Goal: Task Accomplishment & Management: Complete application form

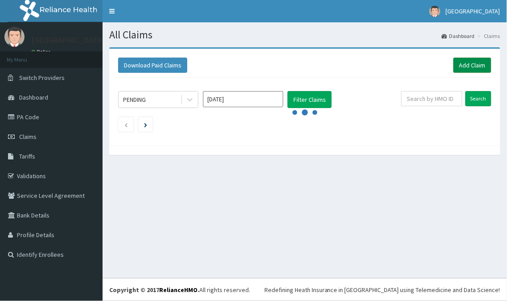
click at [471, 58] on link "Add Claim" at bounding box center [473, 65] width 38 height 15
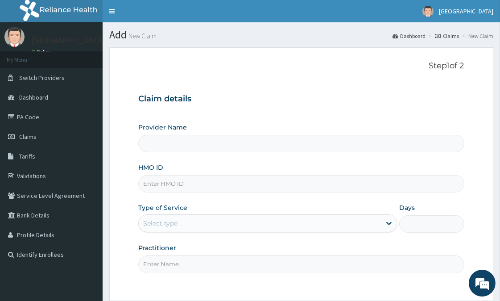
type input "[GEOGRAPHIC_DATA]"
click at [191, 186] on input "HMO ID" at bounding box center [301, 183] width 326 height 17
type input "ifp/10137/b"
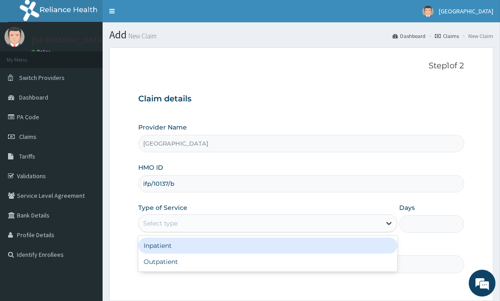
click at [387, 221] on icon at bounding box center [389, 223] width 9 height 9
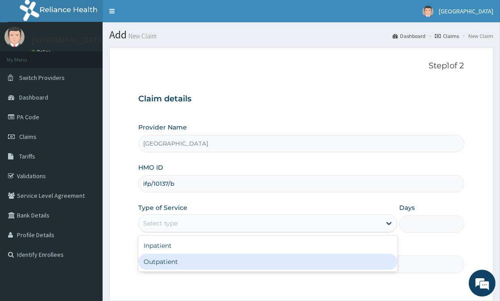
click at [173, 262] on div "Outpatient" at bounding box center [267, 261] width 259 height 16
type input "1"
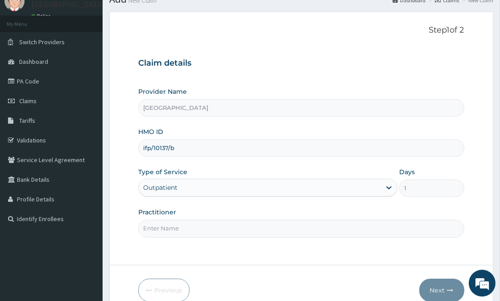
scroll to position [79, 0]
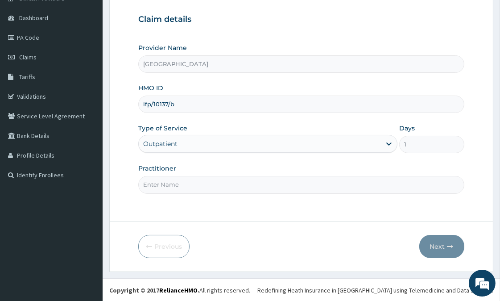
click at [171, 186] on input "Practitioner" at bounding box center [301, 184] width 326 height 17
type input "ntuen"
click at [444, 245] on button "Next" at bounding box center [441, 246] width 45 height 23
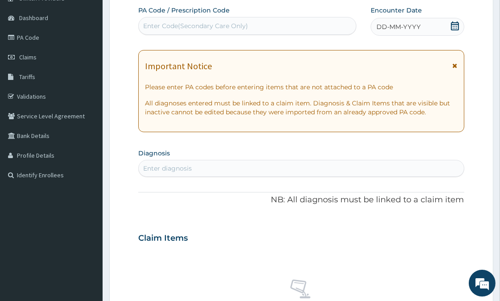
click at [444, 25] on div "DD-MM-YYYY" at bounding box center [417, 27] width 93 height 18
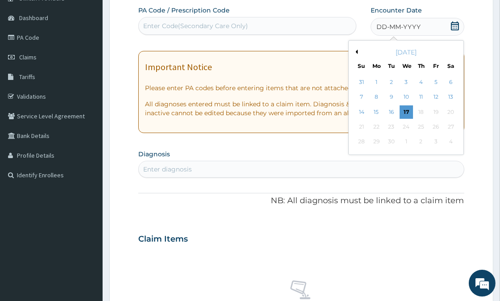
click at [376, 110] on div "15" at bounding box center [376, 111] width 13 height 13
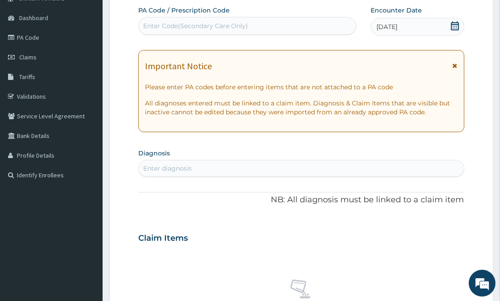
click at [453, 63] on icon at bounding box center [455, 65] width 5 height 6
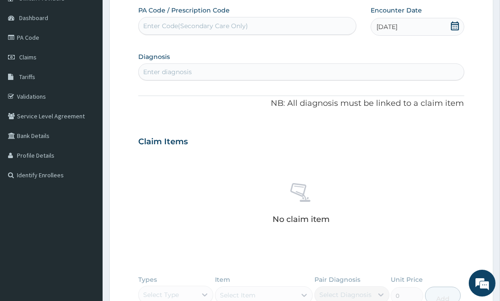
click at [170, 74] on div "Enter diagnosis" at bounding box center [167, 71] width 49 height 9
type input "malar"
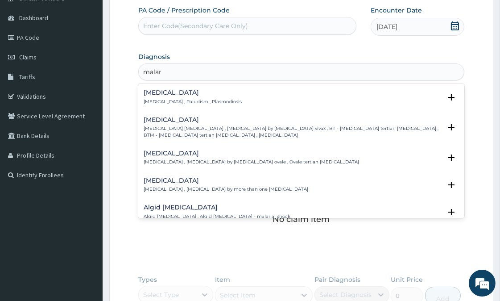
click at [174, 96] on h4 "Malaria" at bounding box center [193, 92] width 98 height 7
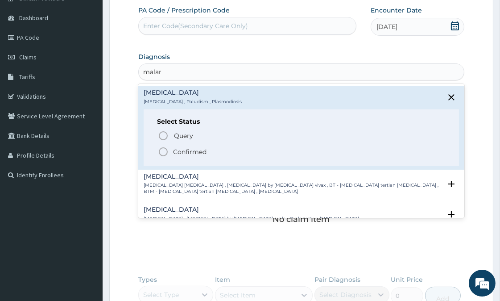
click at [166, 150] on icon "status option filled" at bounding box center [163, 151] width 11 height 11
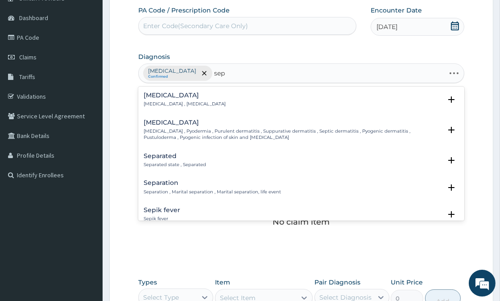
type input "seps"
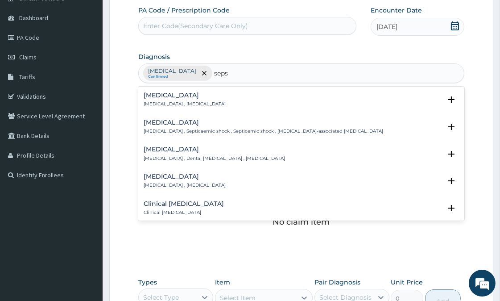
click at [186, 95] on h4 "Sepsis" at bounding box center [185, 95] width 82 height 7
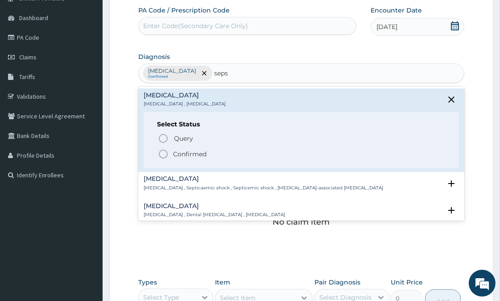
click at [163, 155] on icon "status option filled" at bounding box center [163, 154] width 11 height 11
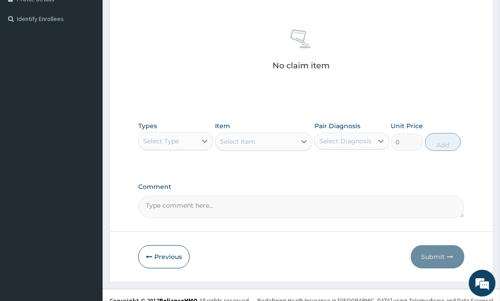
scroll to position [246, 0]
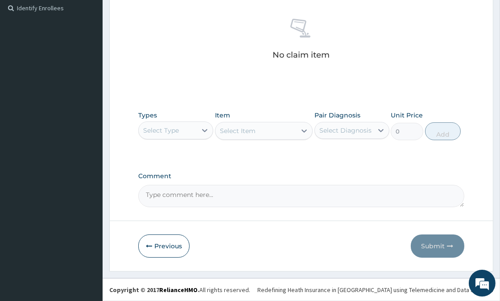
drag, startPoint x: 212, startPoint y: 130, endPoint x: 195, endPoint y: 130, distance: 17.0
click at [208, 130] on div at bounding box center [205, 130] width 16 height 16
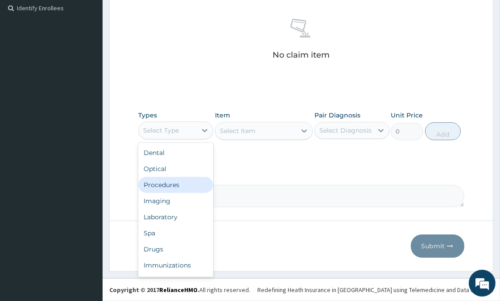
click at [176, 184] on div "Procedures" at bounding box center [175, 185] width 75 height 16
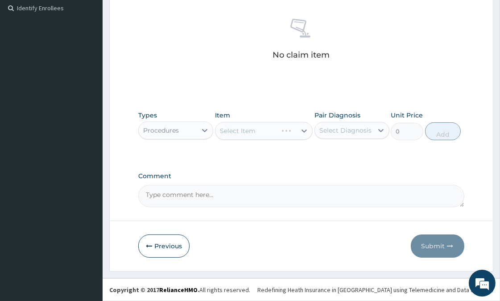
click at [260, 130] on div "Select Item" at bounding box center [264, 131] width 98 height 18
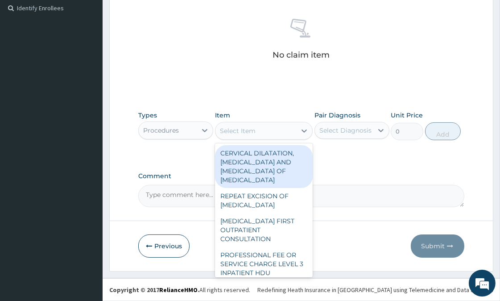
click at [260, 130] on div "Select Item" at bounding box center [256, 131] width 81 height 14
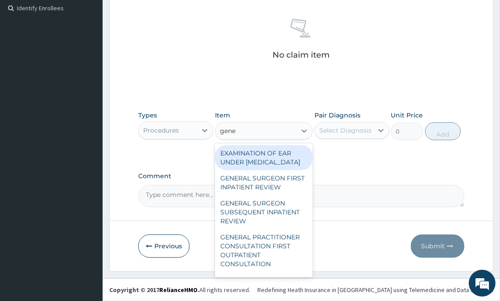
type input "gener"
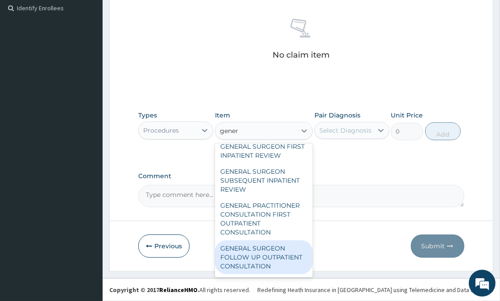
scroll to position [50, 0]
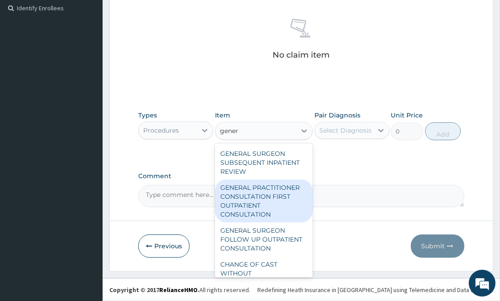
click at [264, 222] on div "GENERAL PRACTITIONER CONSULTATION FIRST OUTPATIENT CONSULTATION" at bounding box center [264, 200] width 98 height 43
type input "3547.5"
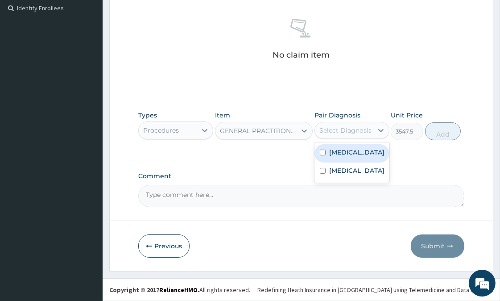
click at [367, 128] on div "Select Diagnosis" at bounding box center [346, 130] width 52 height 9
click at [354, 153] on div "Malaria" at bounding box center [352, 153] width 75 height 18
checkbox input "true"
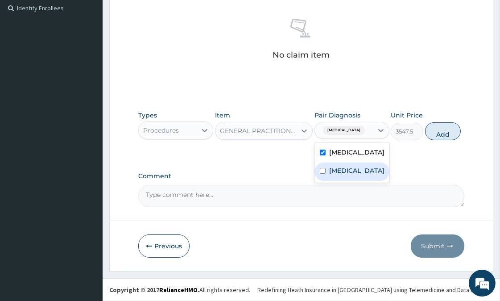
drag, startPoint x: 345, startPoint y: 175, endPoint x: 377, endPoint y: 171, distance: 31.9
click at [345, 175] on div "Sepsis" at bounding box center [352, 171] width 75 height 18
checkbox input "true"
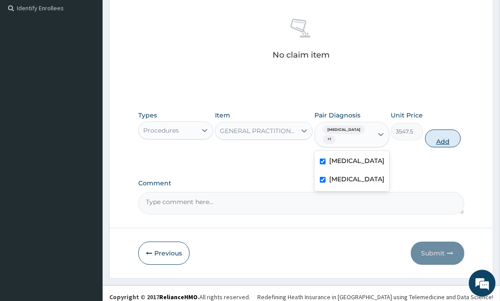
click at [437, 129] on button "Add" at bounding box center [443, 138] width 36 height 18
type input "0"
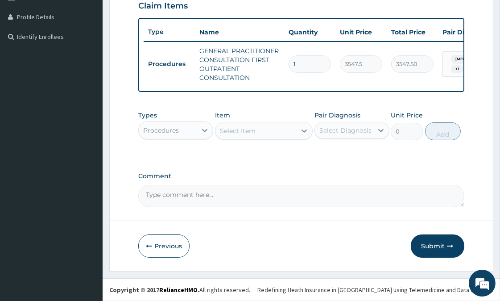
scroll to position [224, 0]
click at [206, 131] on icon at bounding box center [204, 130] width 9 height 9
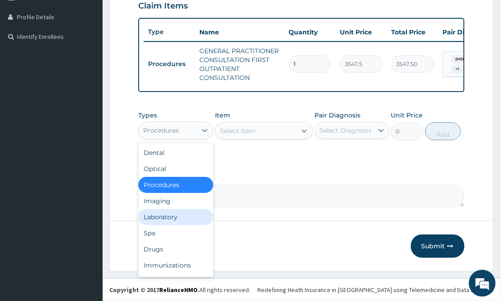
drag, startPoint x: 161, startPoint y: 216, endPoint x: 213, endPoint y: 166, distance: 72.0
click at [162, 215] on div "Laboratory" at bounding box center [175, 217] width 75 height 16
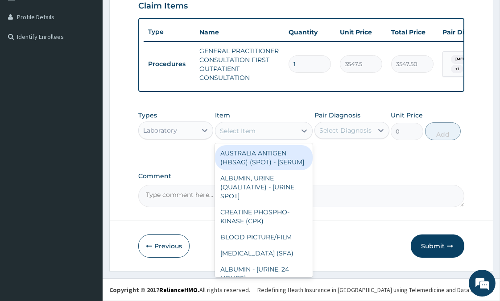
click at [259, 128] on div "Select Item" at bounding box center [256, 131] width 81 height 14
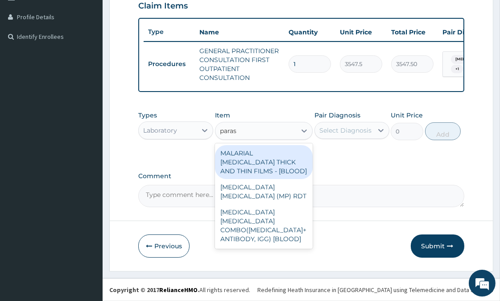
type input "parasi"
click at [255, 159] on div "MALARIAL PARASITE THICK AND THIN FILMS - [BLOOD]" at bounding box center [264, 162] width 98 height 34
type input "1612.5"
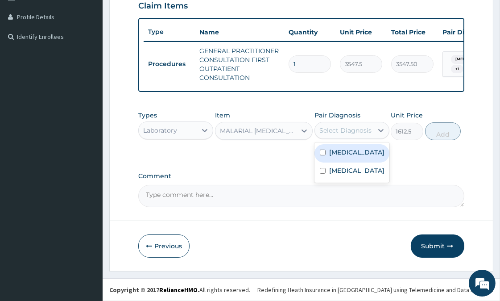
click at [346, 133] on div "Select Diagnosis" at bounding box center [346, 130] width 52 height 9
drag, startPoint x: 349, startPoint y: 154, endPoint x: 436, endPoint y: 145, distance: 86.7
click at [370, 154] on div "Malaria" at bounding box center [352, 153] width 75 height 18
checkbox input "true"
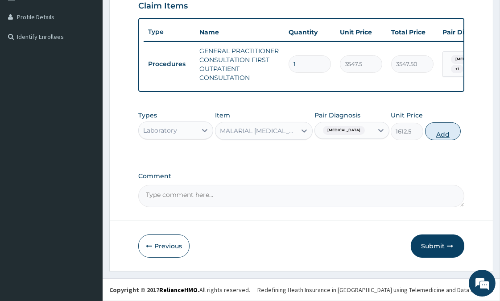
click at [444, 131] on button "Add" at bounding box center [443, 131] width 36 height 18
type input "0"
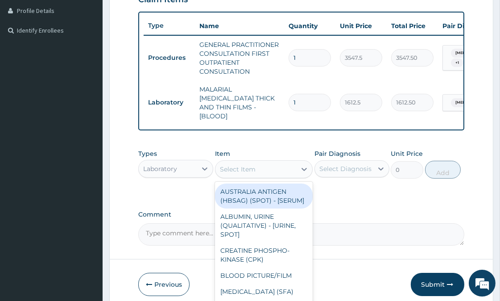
click at [260, 168] on div "Select Item" at bounding box center [256, 169] width 81 height 14
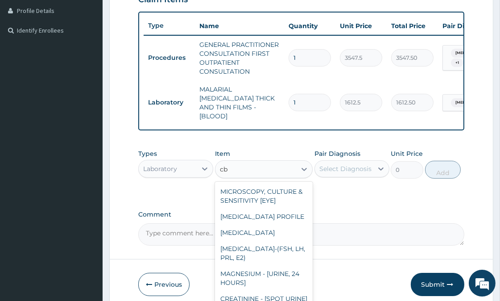
type input "c"
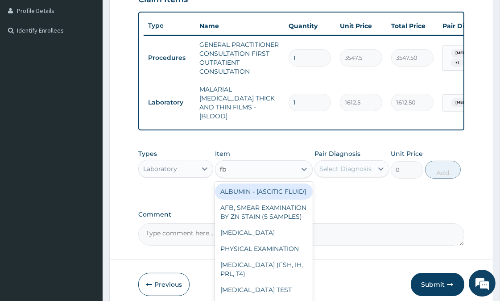
type input "fbc"
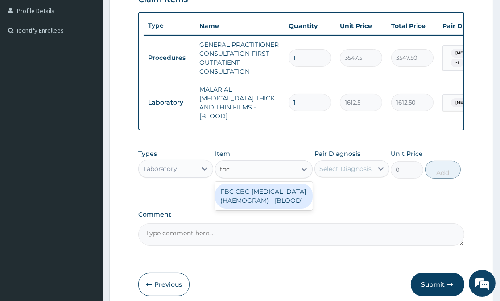
click at [254, 190] on div "FBC CBC-COMPLETE BLOOD COUNT (HAEMOGRAM) - [BLOOD]" at bounding box center [264, 195] width 98 height 25
type input "4300"
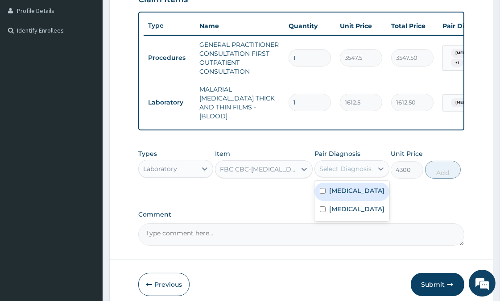
drag, startPoint x: 349, startPoint y: 163, endPoint x: 349, endPoint y: 181, distance: 17.4
click at [349, 165] on div "Select Diagnosis" at bounding box center [346, 168] width 52 height 9
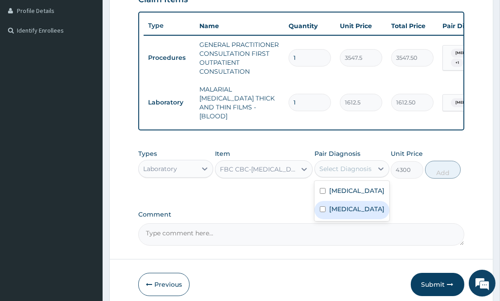
drag, startPoint x: 346, startPoint y: 207, endPoint x: 408, endPoint y: 202, distance: 62.7
click at [352, 207] on div "Sepsis" at bounding box center [352, 210] width 75 height 18
checkbox input "true"
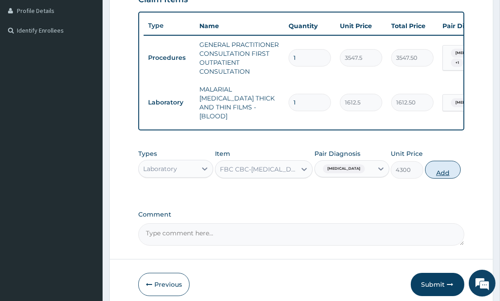
click at [436, 168] on button "Add" at bounding box center [443, 170] width 36 height 18
type input "0"
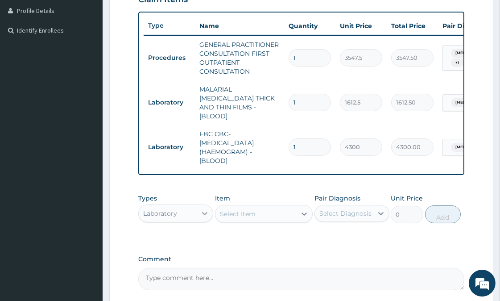
click at [204, 212] on icon at bounding box center [204, 213] width 9 height 9
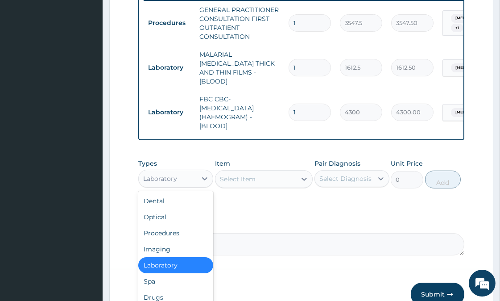
scroll to position [304, 0]
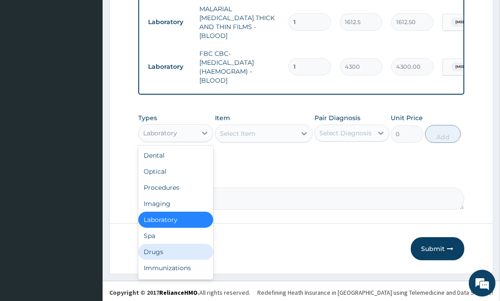
drag, startPoint x: 147, startPoint y: 252, endPoint x: 174, endPoint y: 241, distance: 29.3
click at [150, 250] on div "Drugs" at bounding box center [175, 252] width 75 height 16
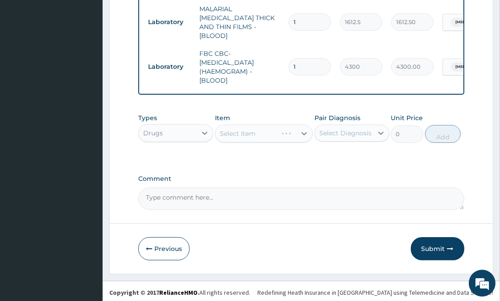
click at [249, 129] on div "Select Item" at bounding box center [264, 134] width 98 height 18
click at [261, 136] on div "Select Item" at bounding box center [264, 134] width 98 height 18
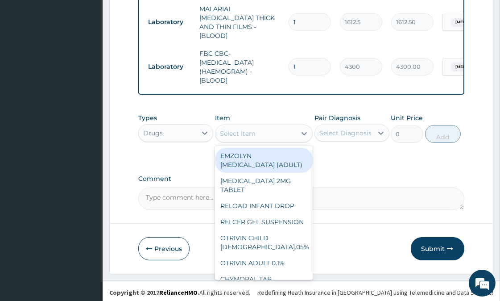
click at [266, 129] on div "Select Item" at bounding box center [256, 133] width 81 height 14
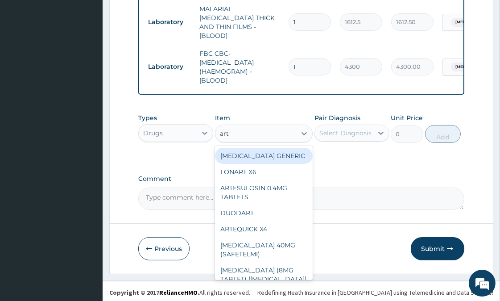
type input "arte"
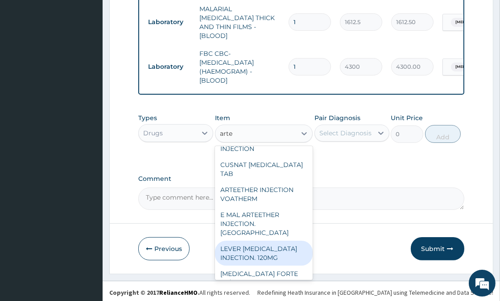
scroll to position [142, 0]
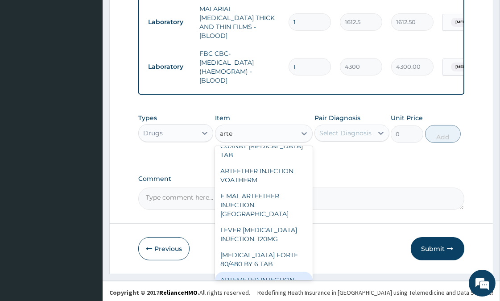
drag, startPoint x: 273, startPoint y: 265, endPoint x: 282, endPoint y: 252, distance: 15.9
click at [273, 272] on div "ARTEMETER INJECTION" at bounding box center [264, 280] width 98 height 16
type input "1012"
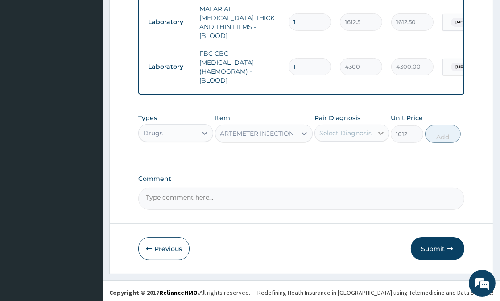
click at [382, 129] on icon at bounding box center [381, 133] width 9 height 9
click at [347, 154] on label "Malaria" at bounding box center [356, 154] width 55 height 9
checkbox input "true"
click at [441, 128] on button "Add" at bounding box center [443, 134] width 36 height 18
type input "0"
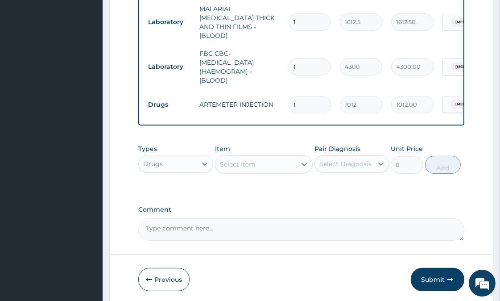
type input "0.00"
type input "3"
type input "3036.00"
type input "3"
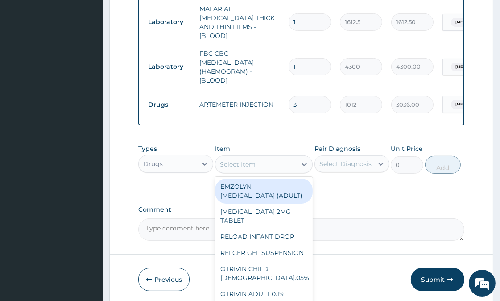
click at [262, 159] on div "Select Item" at bounding box center [256, 164] width 81 height 14
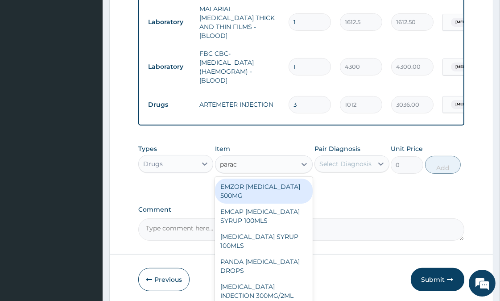
type input "parace"
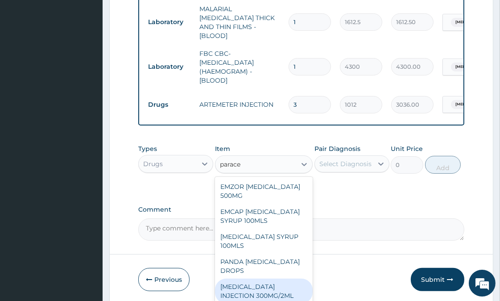
click at [278, 288] on div "PARACETAMOL INJECTION 300MG/2ML" at bounding box center [264, 290] width 98 height 25
type input "278.3"
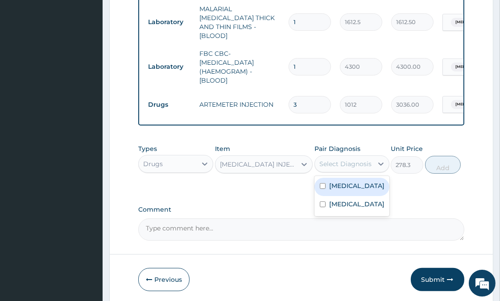
click at [350, 159] on div "Select Diagnosis" at bounding box center [346, 163] width 52 height 9
drag, startPoint x: 323, startPoint y: 182, endPoint x: 325, endPoint y: 197, distance: 15.3
click at [325, 189] on div "Malaria" at bounding box center [352, 187] width 75 height 18
checkbox input "true"
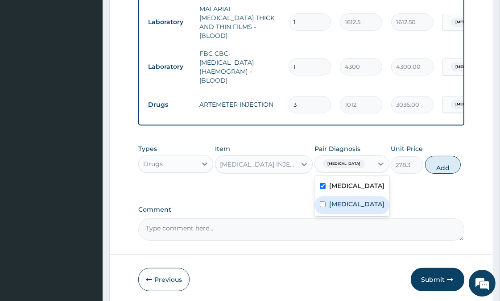
drag, startPoint x: 322, startPoint y: 199, endPoint x: 403, endPoint y: 170, distance: 85.1
click at [322, 201] on input "checkbox" at bounding box center [323, 204] width 6 height 6
checkbox input "true"
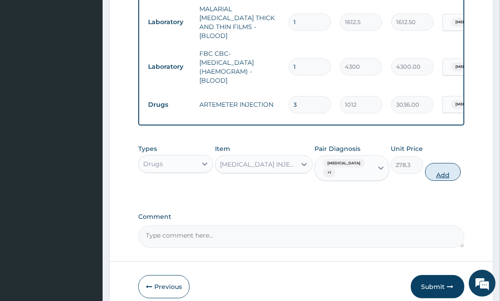
click at [443, 166] on button "Add" at bounding box center [443, 172] width 36 height 18
type input "0"
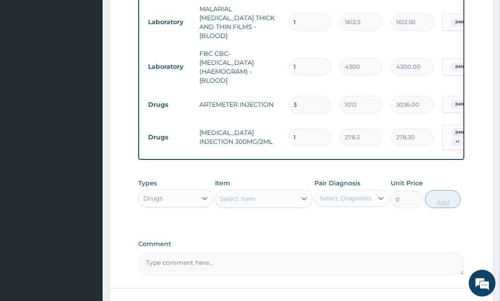
type input "0.00"
type input "2"
type input "556.60"
type input "2"
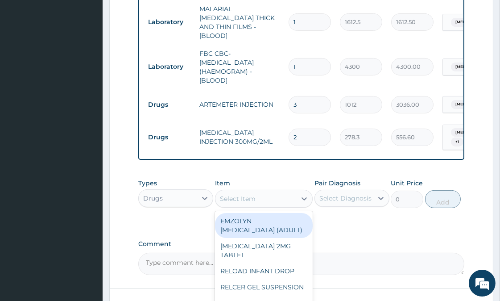
click at [272, 195] on div "Select Item" at bounding box center [256, 198] width 81 height 14
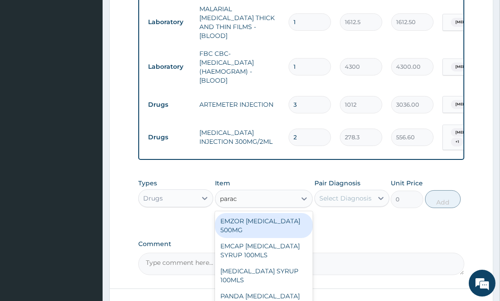
type input "parace"
click at [253, 219] on div "EMZOR PARACETAMOL 500MG" at bounding box center [264, 225] width 98 height 25
type input "25.3"
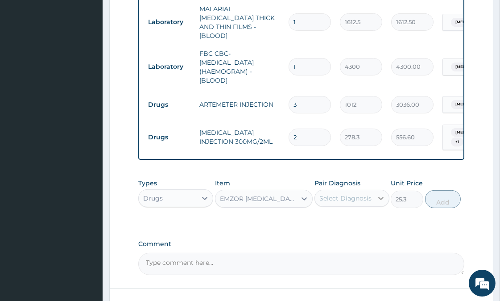
click at [377, 195] on icon at bounding box center [381, 198] width 9 height 9
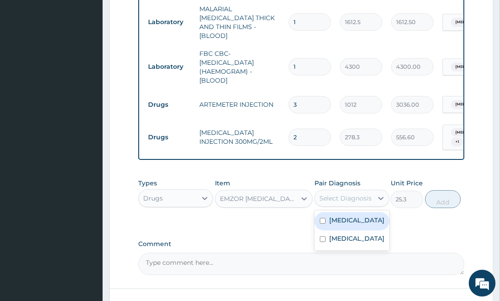
click at [354, 216] on div "Malaria" at bounding box center [352, 221] width 75 height 18
checkbox input "true"
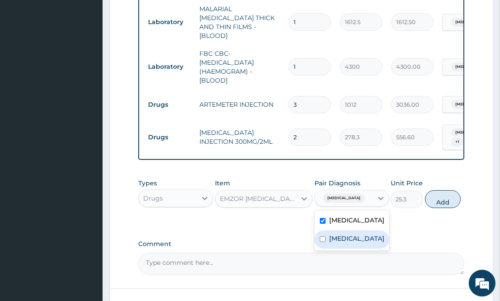
drag, startPoint x: 354, startPoint y: 234, endPoint x: 442, endPoint y: 214, distance: 90.2
click at [354, 233] on div "Sepsis" at bounding box center [352, 239] width 75 height 18
checkbox input "true"
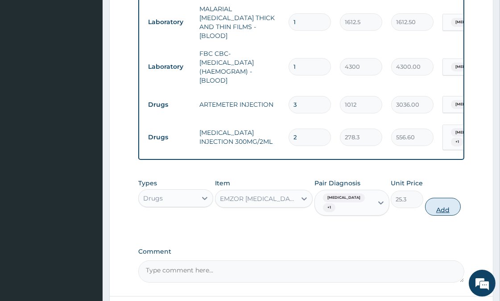
click at [448, 198] on button "Add" at bounding box center [443, 207] width 36 height 18
type input "0"
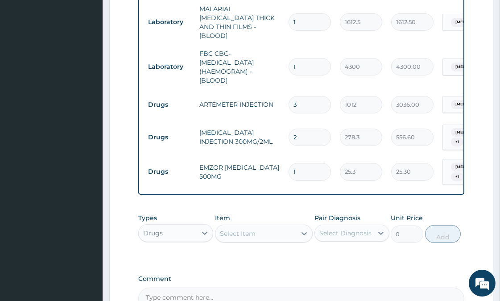
type input "0.00"
type input "4"
type input "101.20"
type input "4"
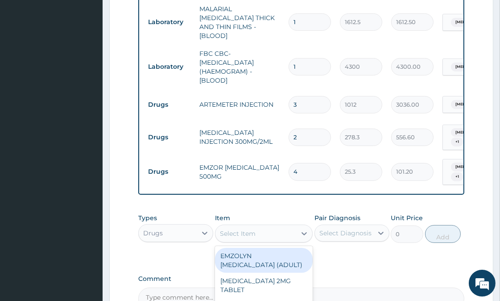
click at [266, 226] on div "Select Item" at bounding box center [256, 233] width 81 height 14
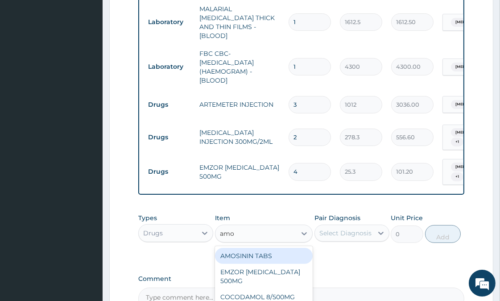
type input "amox"
click at [250, 248] on div "AMOXICILLIN 500MG" at bounding box center [264, 256] width 98 height 16
type input "75.9"
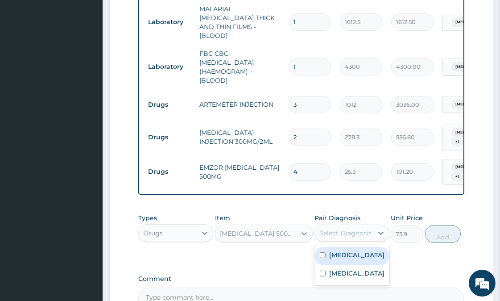
click at [361, 228] on div "Select Diagnosis" at bounding box center [346, 232] width 52 height 9
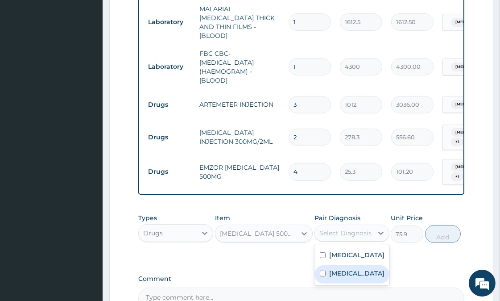
click at [353, 265] on div "Sepsis" at bounding box center [352, 274] width 75 height 18
checkbox input "true"
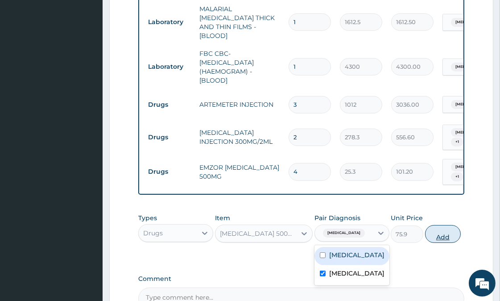
click at [444, 225] on button "Add" at bounding box center [443, 234] width 36 height 18
type input "0"
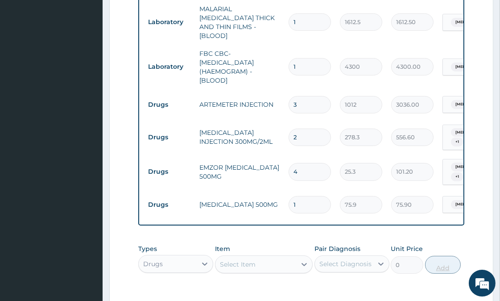
type input "15"
type input "1138.50"
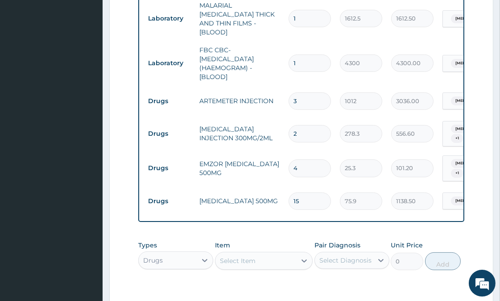
scroll to position [428, 0]
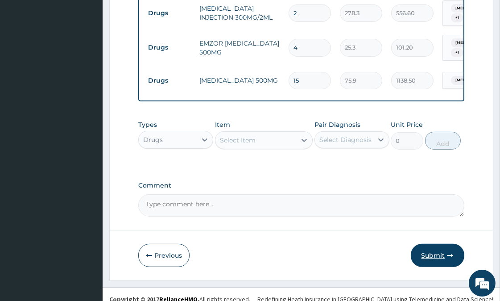
type input "15"
click at [430, 245] on button "Submit" at bounding box center [438, 255] width 54 height 23
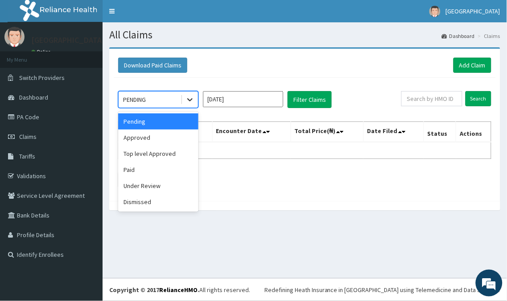
click at [189, 101] on icon at bounding box center [190, 99] width 9 height 9
click at [158, 136] on div "Approved" at bounding box center [158, 137] width 80 height 16
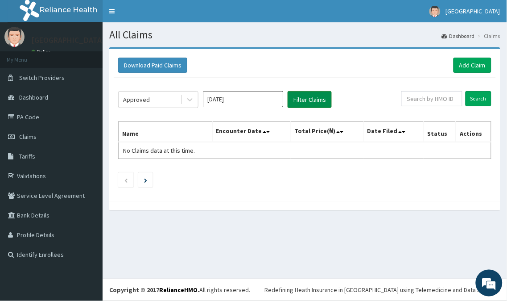
click at [315, 97] on button "Filter Claims" at bounding box center [310, 99] width 44 height 17
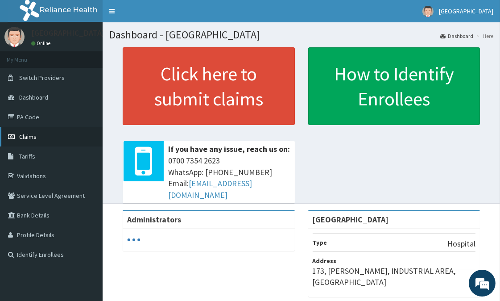
click at [32, 131] on link "Claims" at bounding box center [51, 137] width 103 height 20
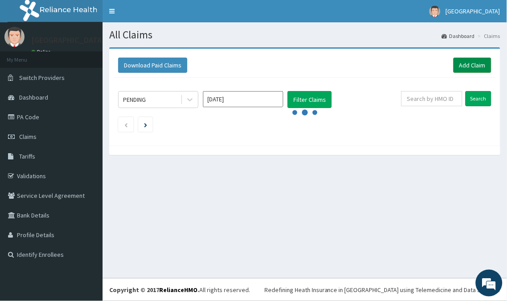
click at [467, 69] on link "Add Claim" at bounding box center [473, 65] width 38 height 15
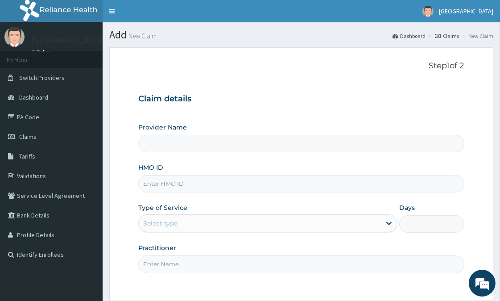
click at [163, 185] on input "HMO ID" at bounding box center [301, 183] width 326 height 17
type input "[GEOGRAPHIC_DATA]"
type input "ret/46582/a"
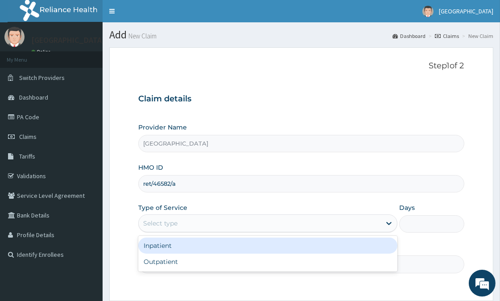
click at [194, 221] on div "Select type" at bounding box center [260, 223] width 242 height 14
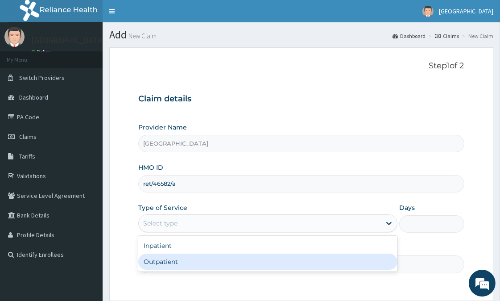
drag, startPoint x: 177, startPoint y: 262, endPoint x: 274, endPoint y: 246, distance: 98.6
click at [179, 262] on div "Outpatient" at bounding box center [267, 261] width 259 height 16
type input "1"
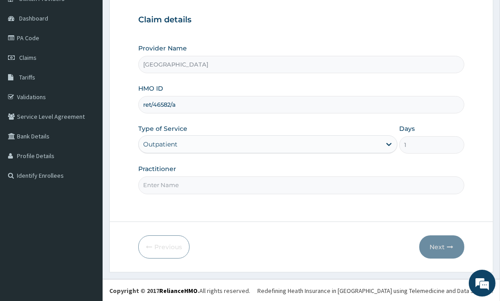
scroll to position [79, 0]
click at [255, 188] on input "Practitioner" at bounding box center [301, 184] width 326 height 17
type input "OYELAMI"
click at [433, 243] on button "Next" at bounding box center [441, 246] width 45 height 23
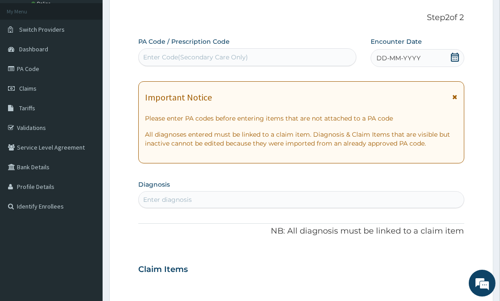
scroll to position [30, 0]
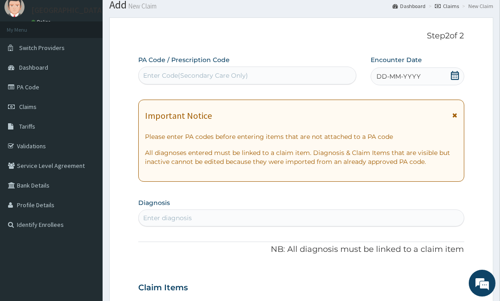
click at [394, 79] on span "DD-MM-YYYY" at bounding box center [399, 76] width 44 height 9
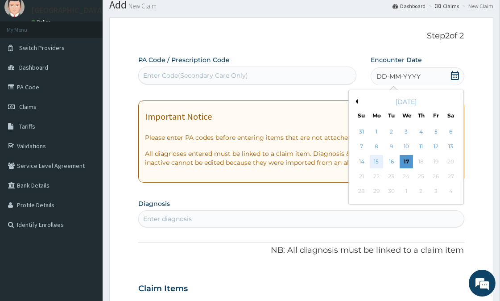
click at [375, 161] on div "15" at bounding box center [376, 161] width 13 height 13
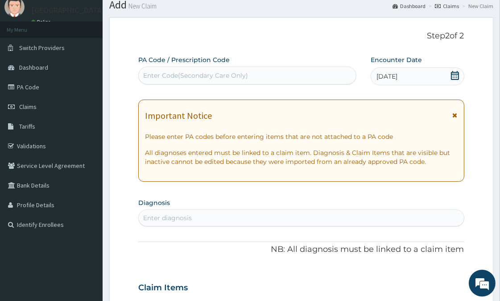
click at [455, 111] on span at bounding box center [455, 118] width 5 height 14
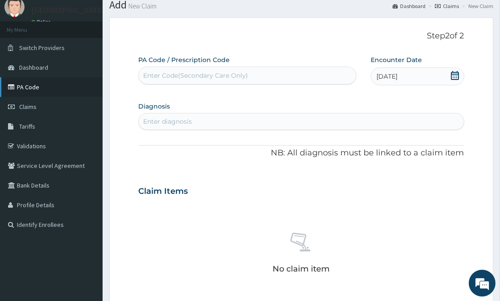
click at [21, 87] on link "PA Code" at bounding box center [51, 87] width 103 height 20
